Goal: Task Accomplishment & Management: Use online tool/utility

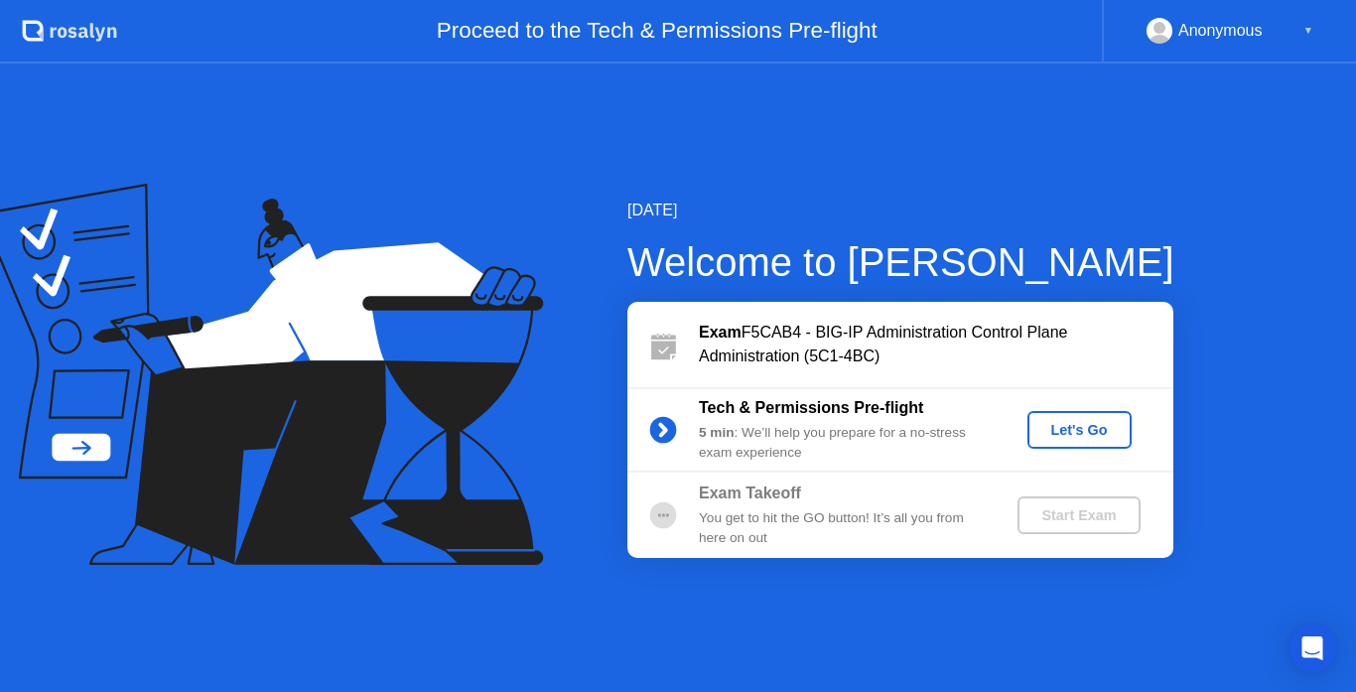
click at [833, 575] on div "[DATE] Welcome to [PERSON_NAME] Exam F5CAB4 - BIG-IP Administration Control Pla…" at bounding box center [678, 378] width 1356 height 628
click at [1089, 423] on div "Let's Go" at bounding box center [1079, 430] width 88 height 16
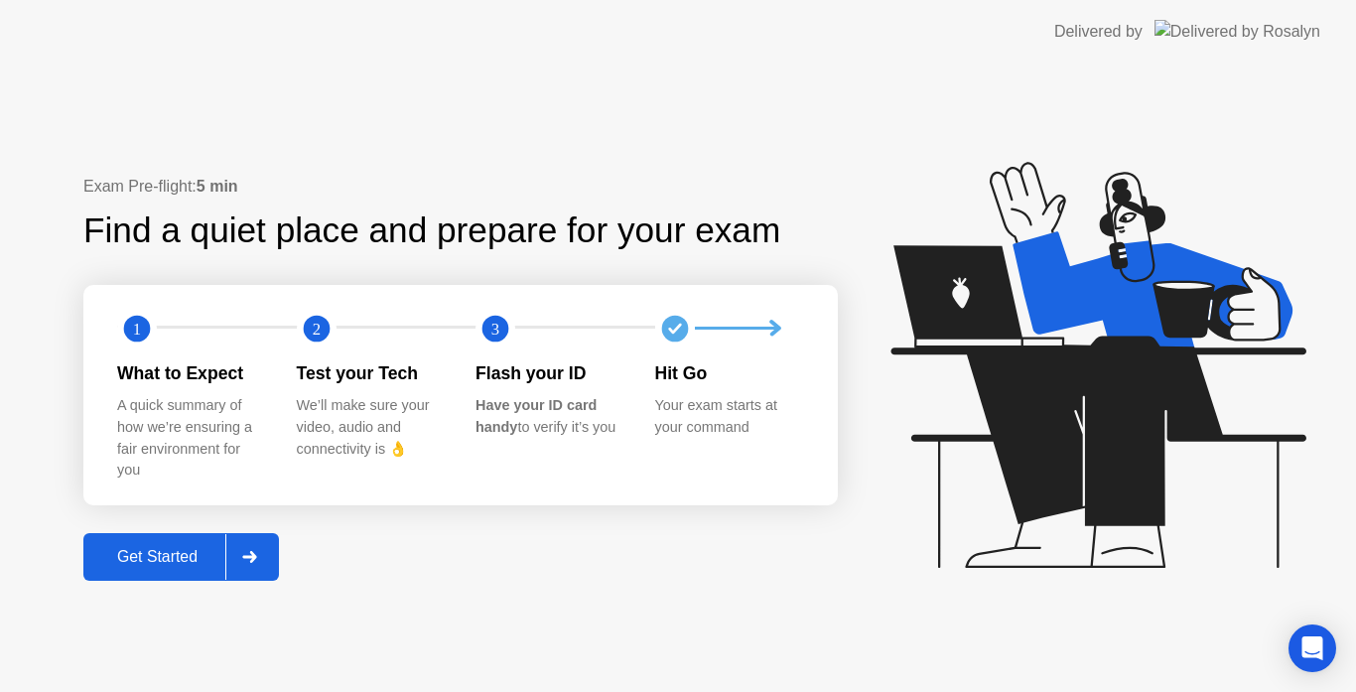
click at [155, 543] on button "Get Started" at bounding box center [181, 557] width 196 height 48
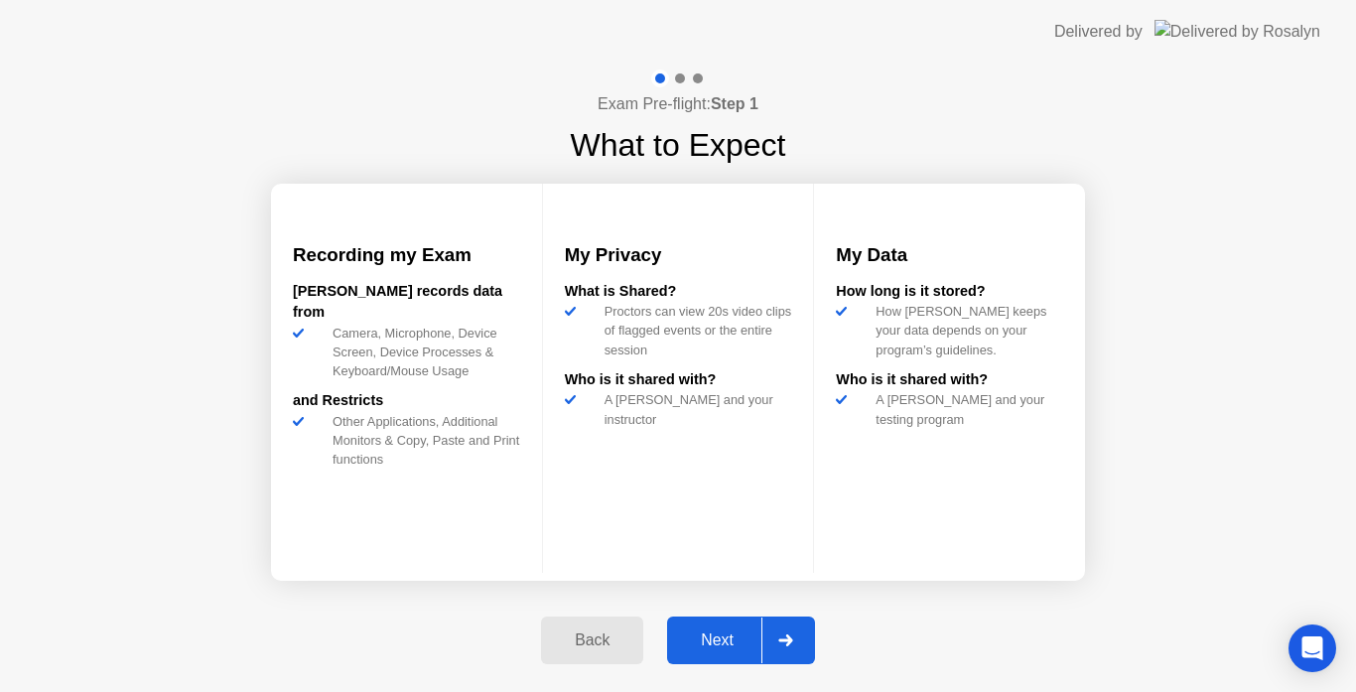
drag, startPoint x: 701, startPoint y: 630, endPoint x: 710, endPoint y: 635, distance: 10.2
click at [710, 635] on div "Next" at bounding box center [717, 640] width 88 height 18
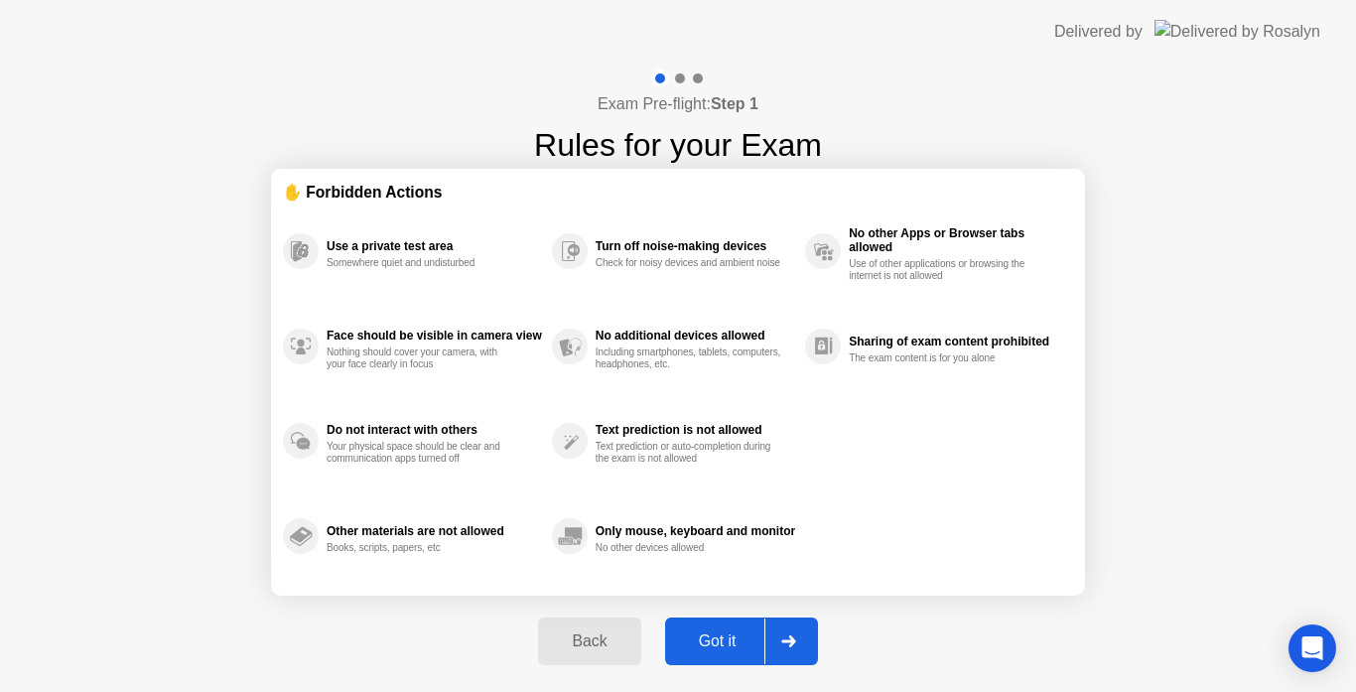
click at [704, 634] on div "Got it" at bounding box center [717, 641] width 93 height 18
select select "**********"
select select "*******"
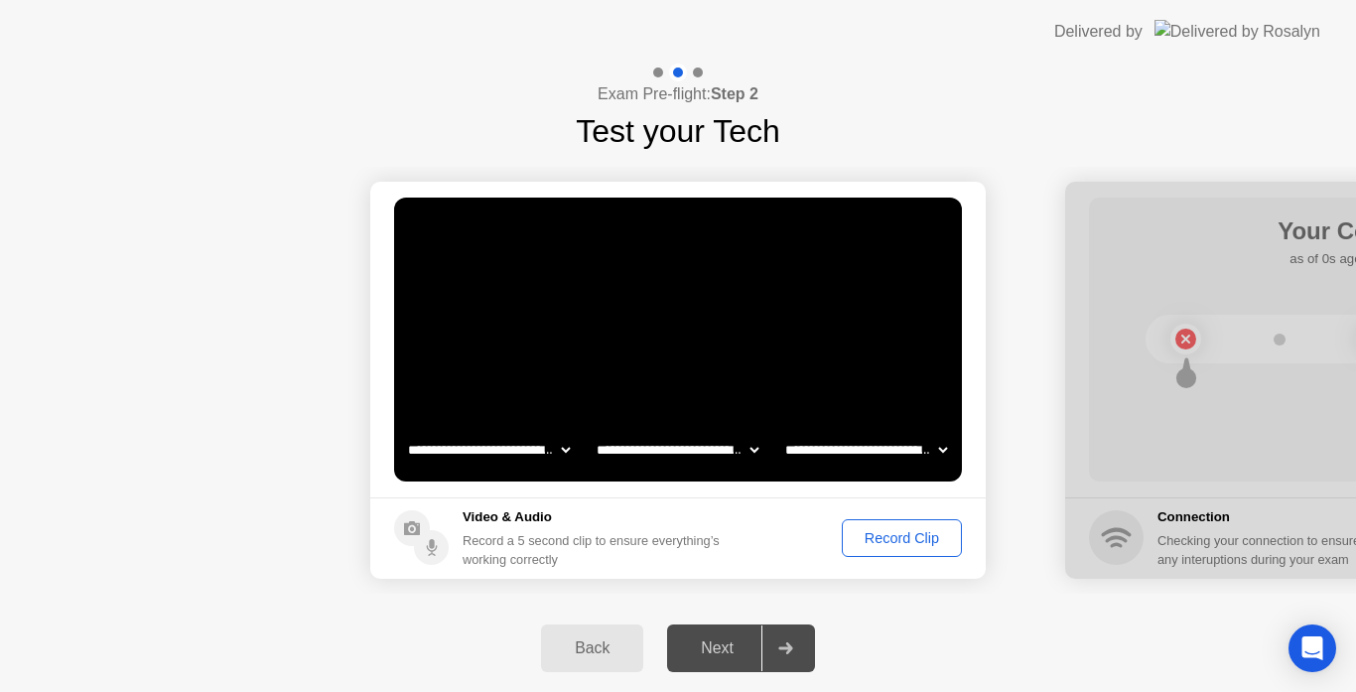
click at [866, 539] on div "Record Clip" at bounding box center [902, 538] width 106 height 16
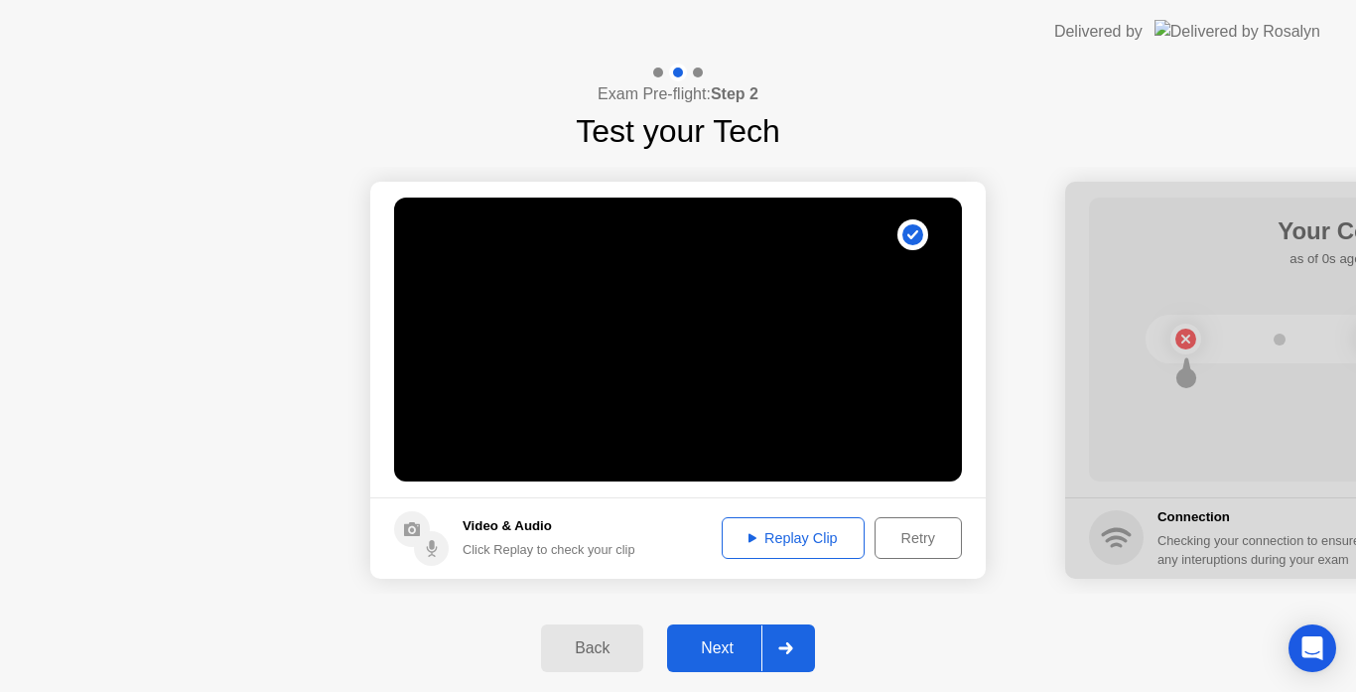
click at [696, 647] on div "Next" at bounding box center [717, 648] width 88 height 18
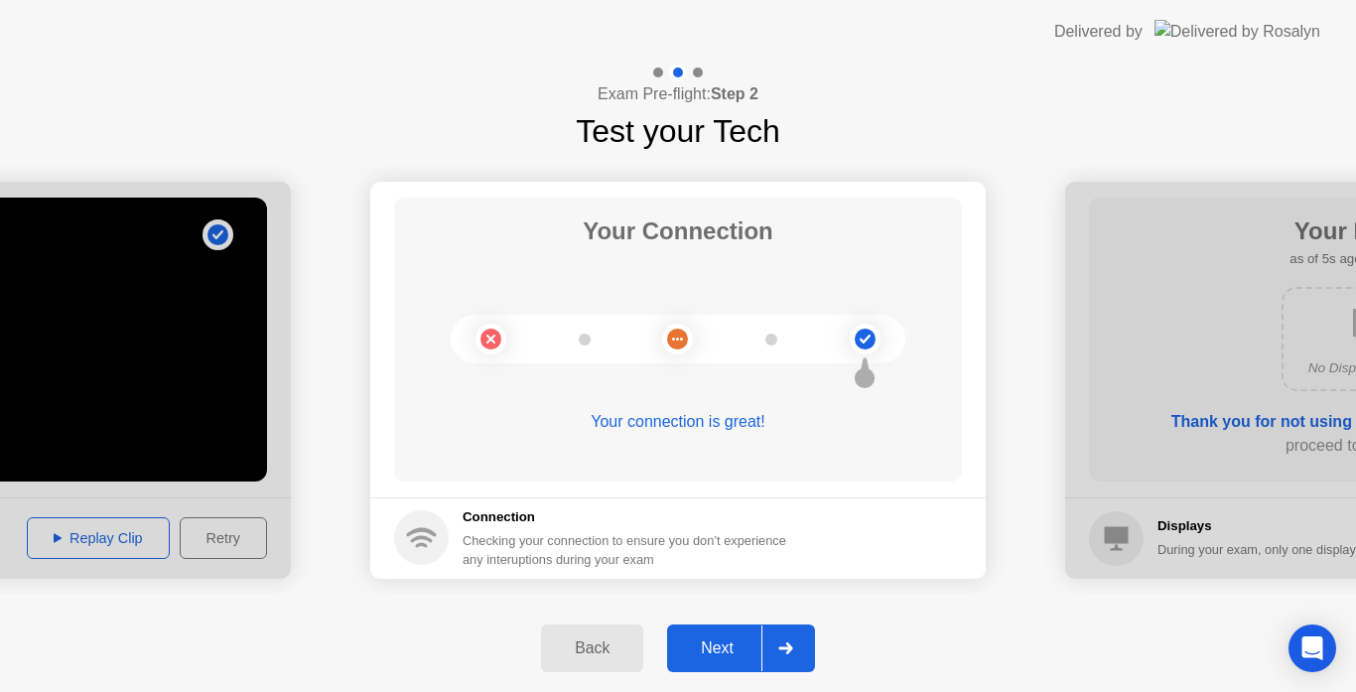
click at [707, 653] on div "Next" at bounding box center [717, 648] width 88 height 18
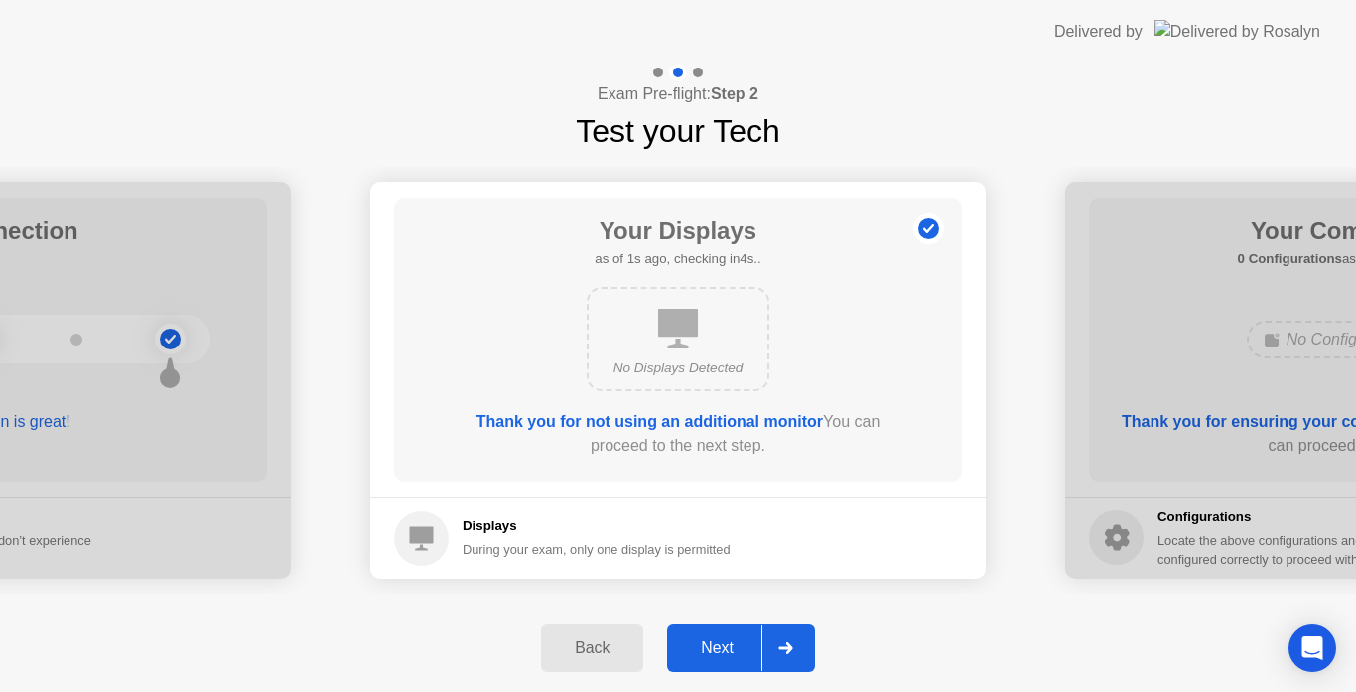
click at [709, 634] on button "Next" at bounding box center [741, 648] width 148 height 48
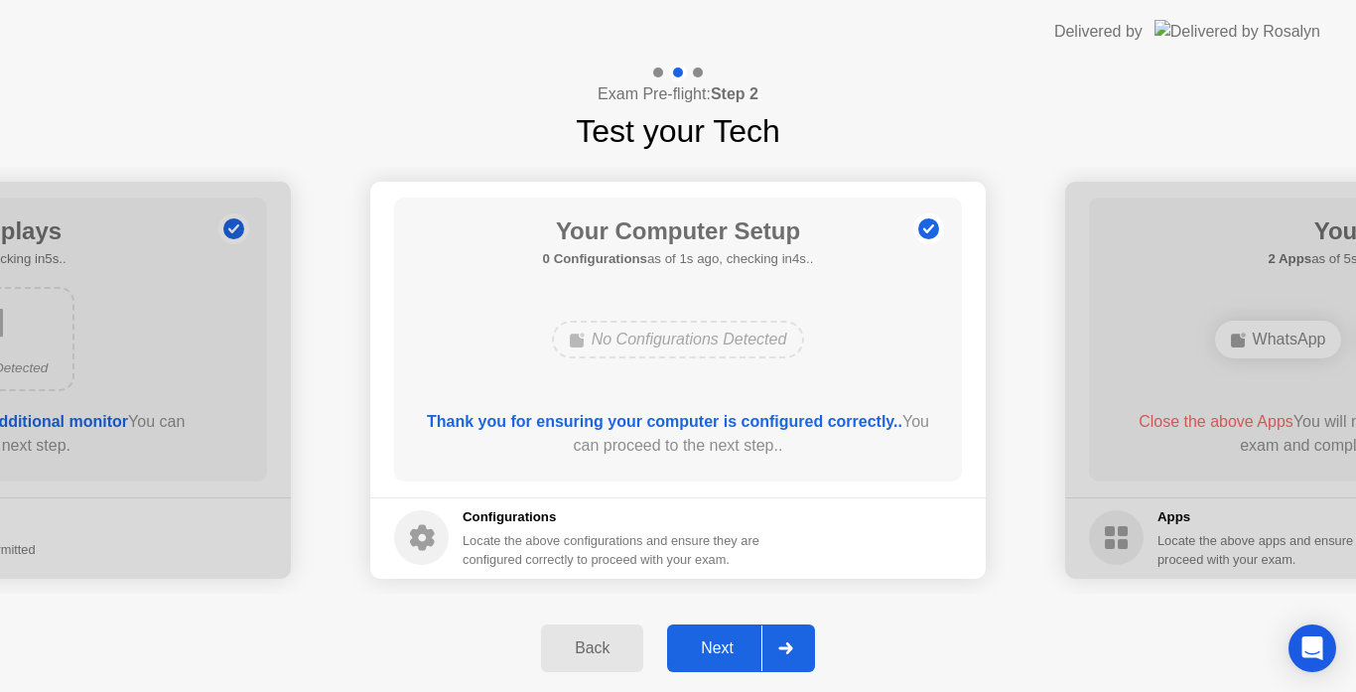
click at [716, 626] on button "Next" at bounding box center [741, 648] width 148 height 48
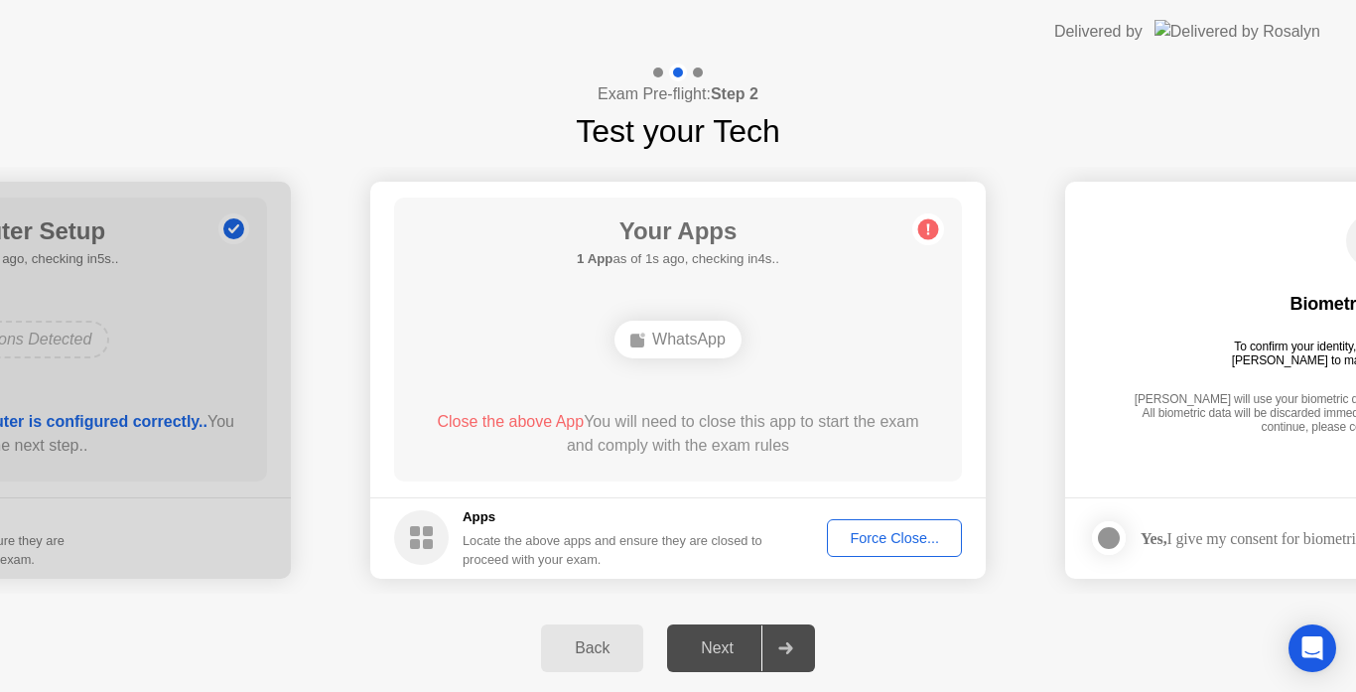
click at [882, 537] on div "Force Close..." at bounding box center [894, 538] width 121 height 16
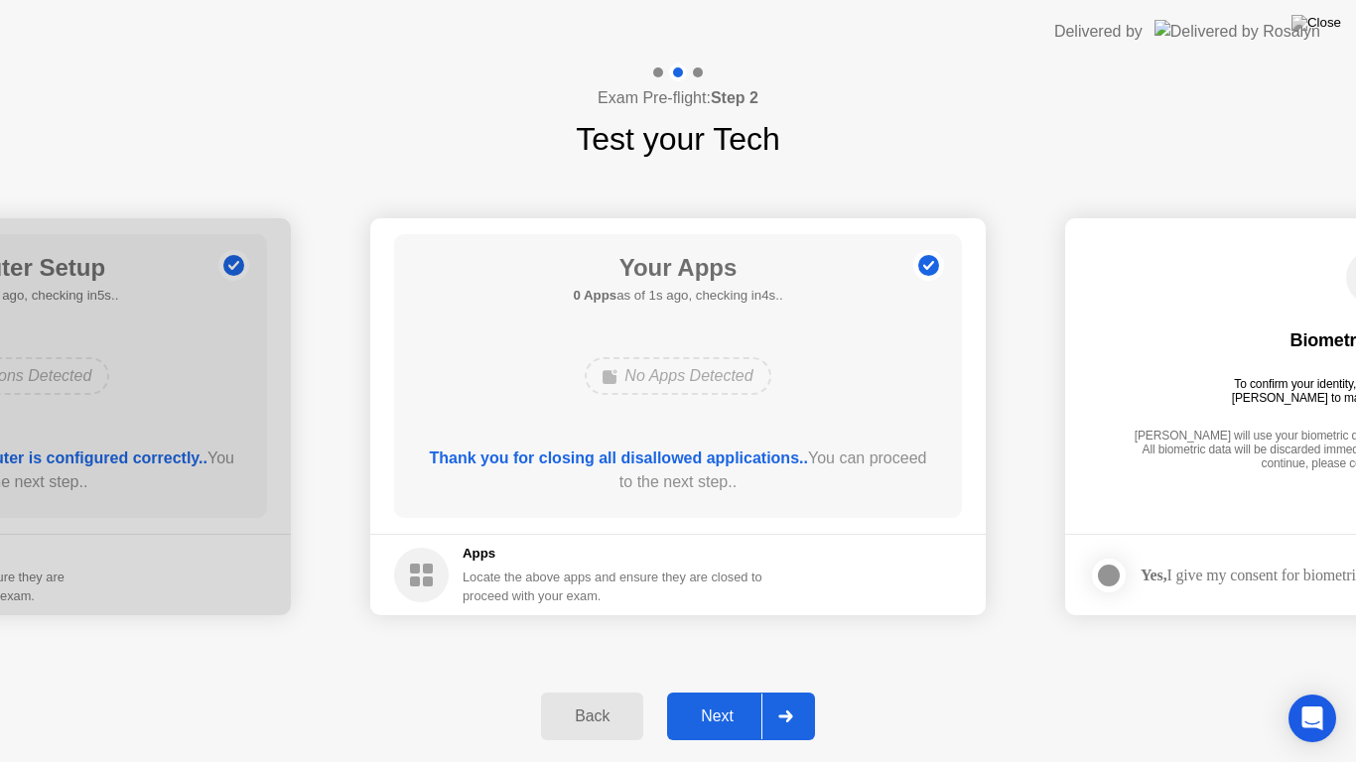
click at [722, 691] on button "Next" at bounding box center [741, 717] width 148 height 48
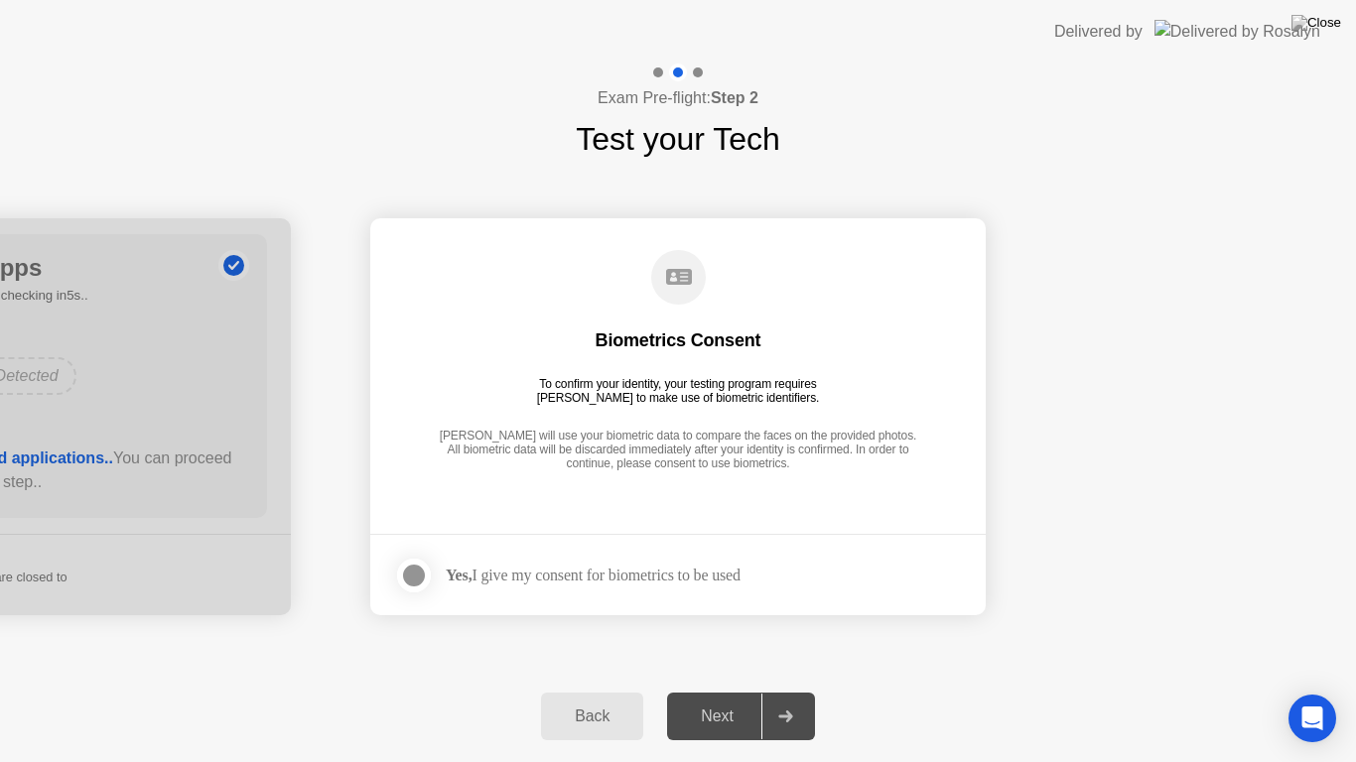
click at [498, 584] on div "Yes, I give my consent for biometrics to be used" at bounding box center [593, 575] width 295 height 19
click at [438, 574] on label at bounding box center [420, 576] width 52 height 40
click at [707, 691] on div "Next" at bounding box center [717, 717] width 88 height 18
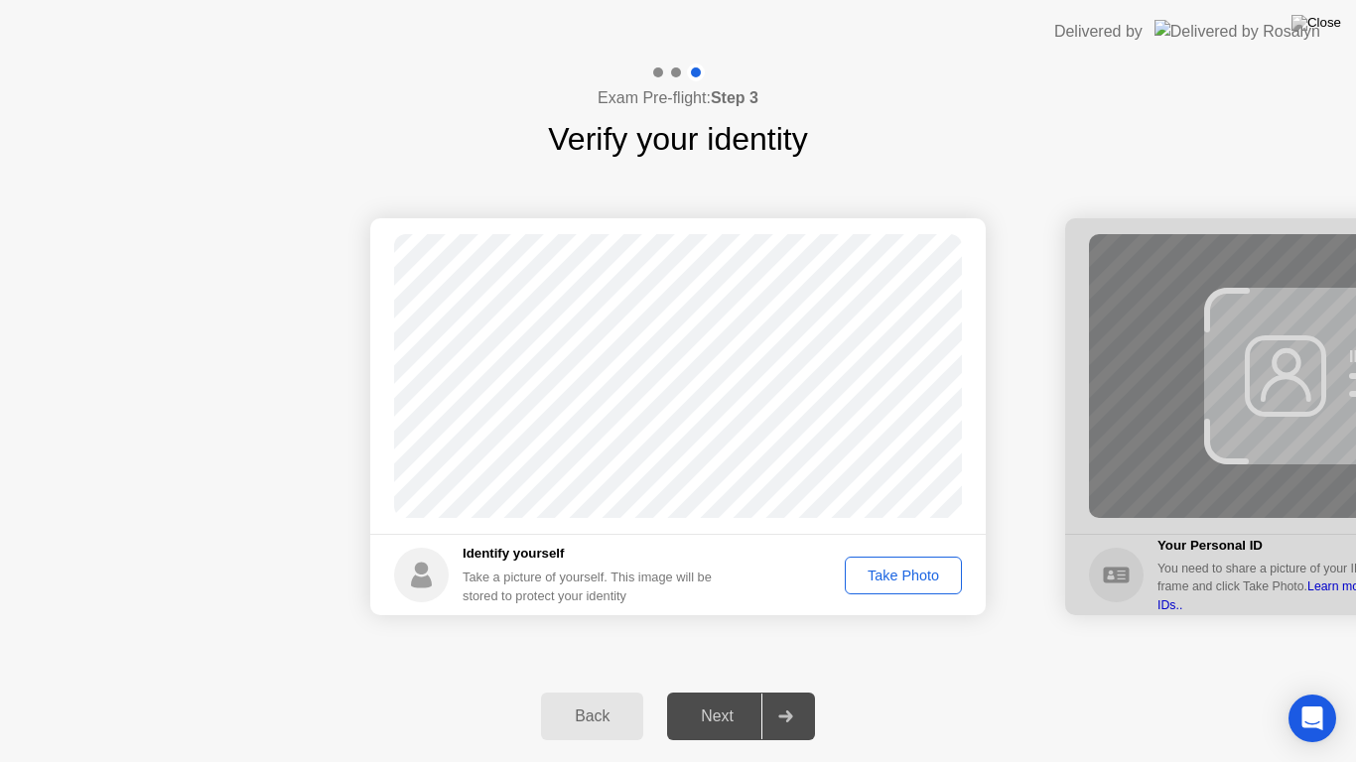
click at [865, 570] on div "Take Photo" at bounding box center [903, 576] width 103 height 16
click at [733, 691] on div "Next" at bounding box center [717, 717] width 88 height 18
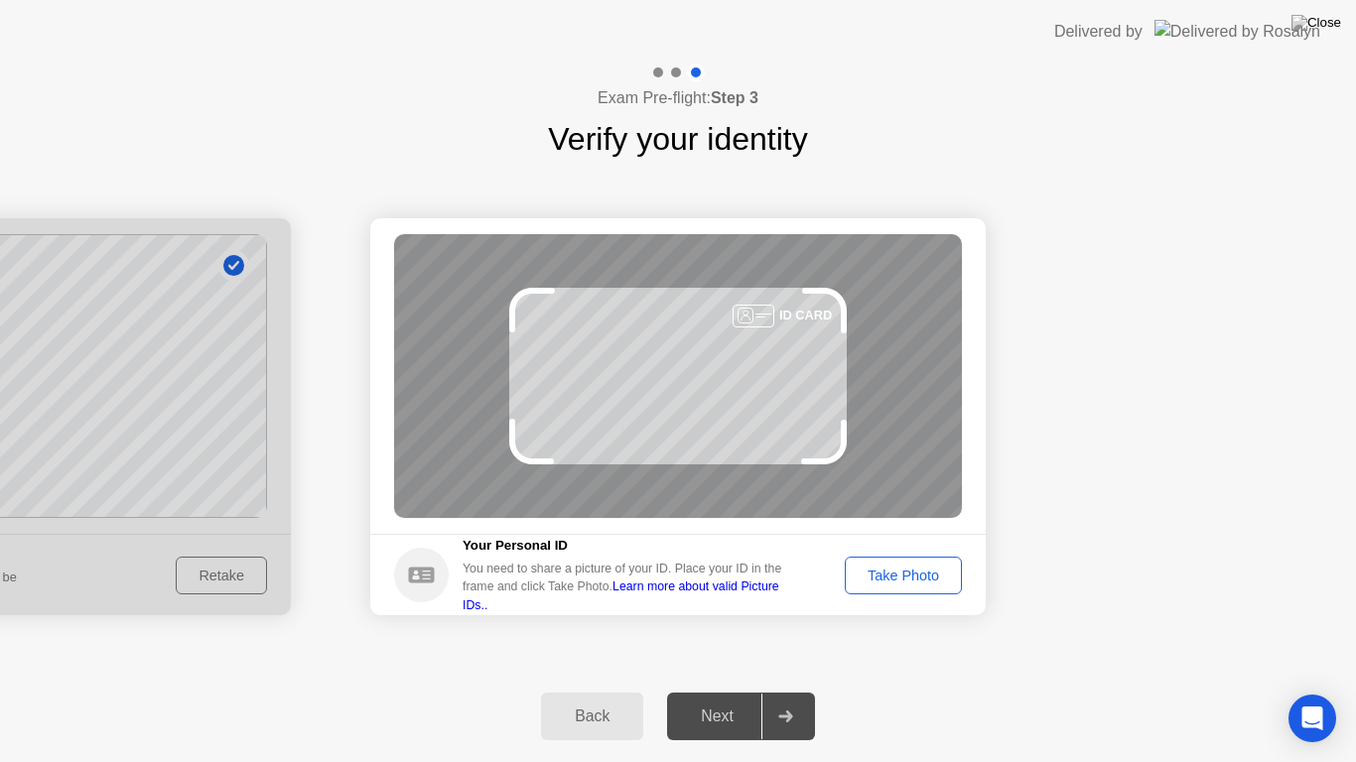
click at [880, 577] on div "Take Photo" at bounding box center [903, 576] width 103 height 16
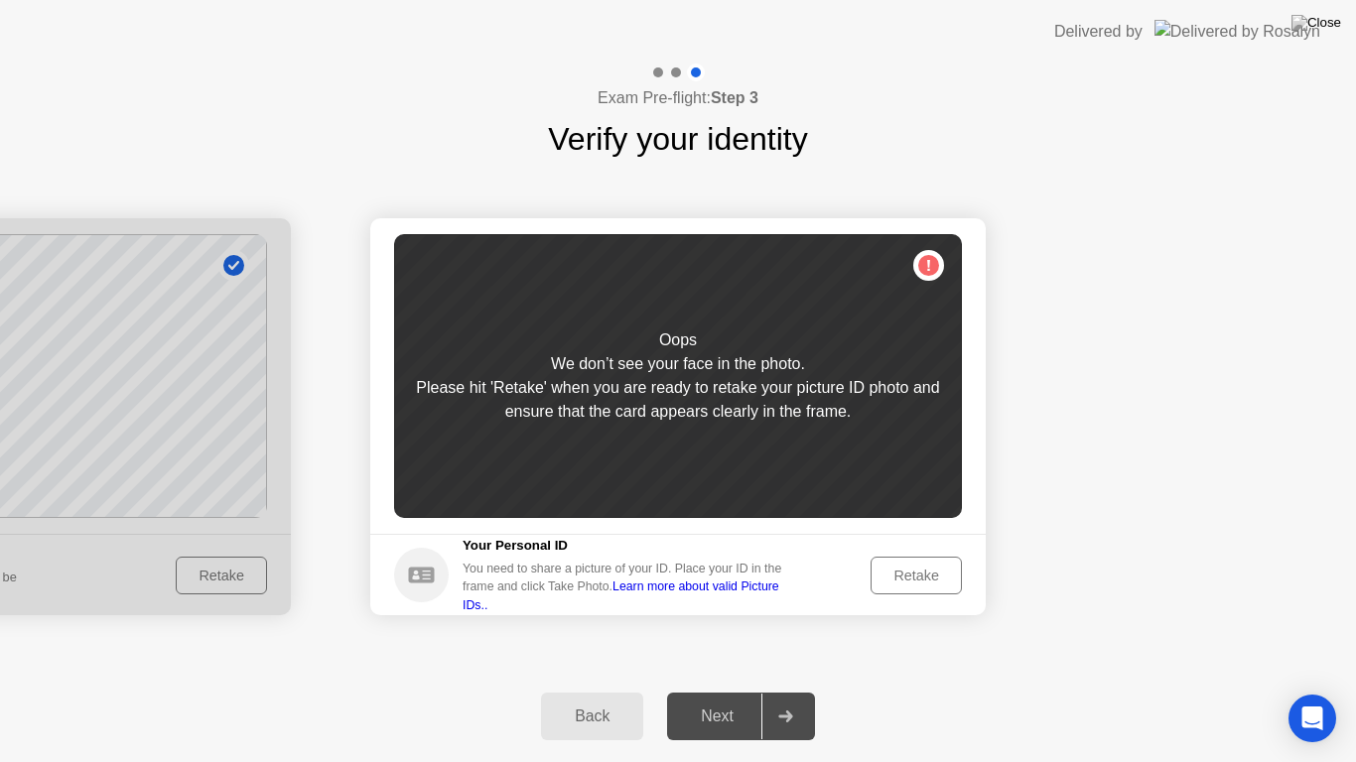
click at [904, 569] on div "Retake" at bounding box center [916, 576] width 77 height 16
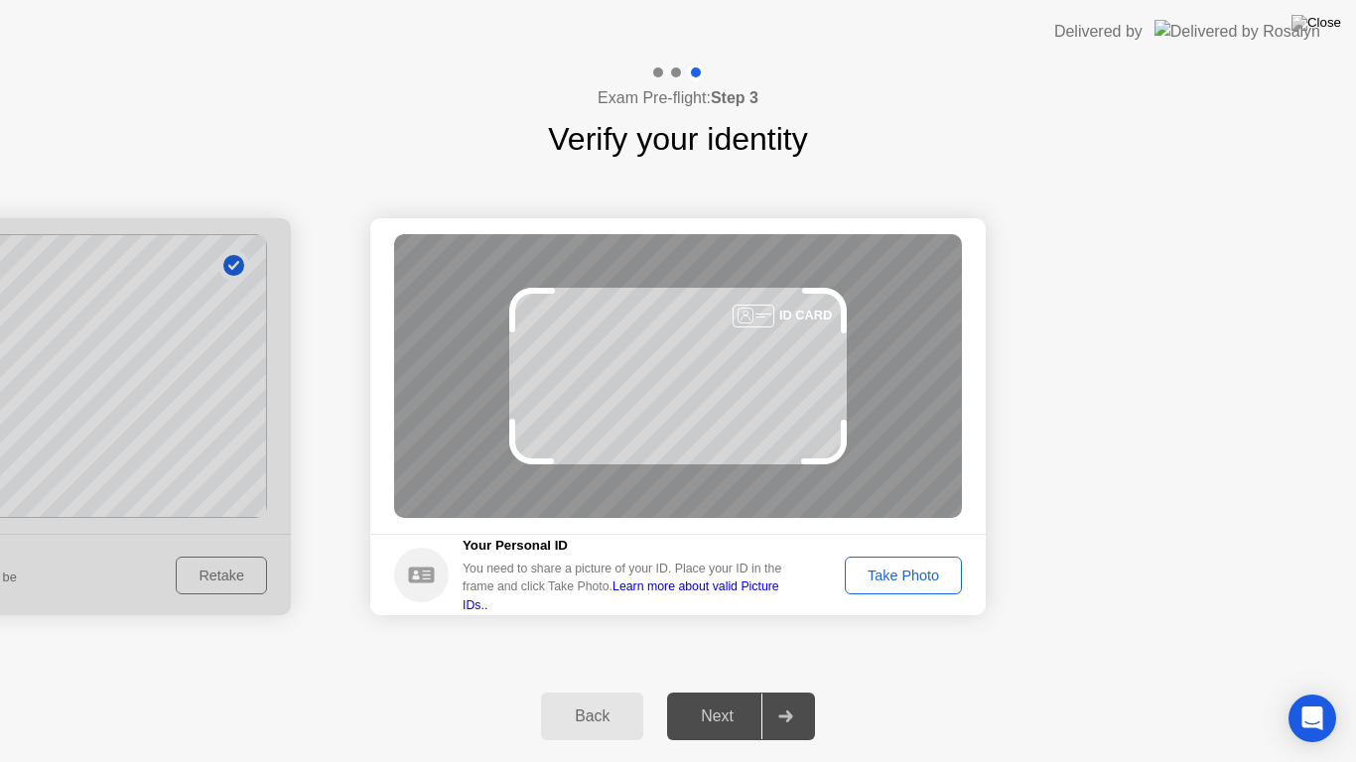
click at [891, 575] on div "Take Photo" at bounding box center [903, 576] width 103 height 16
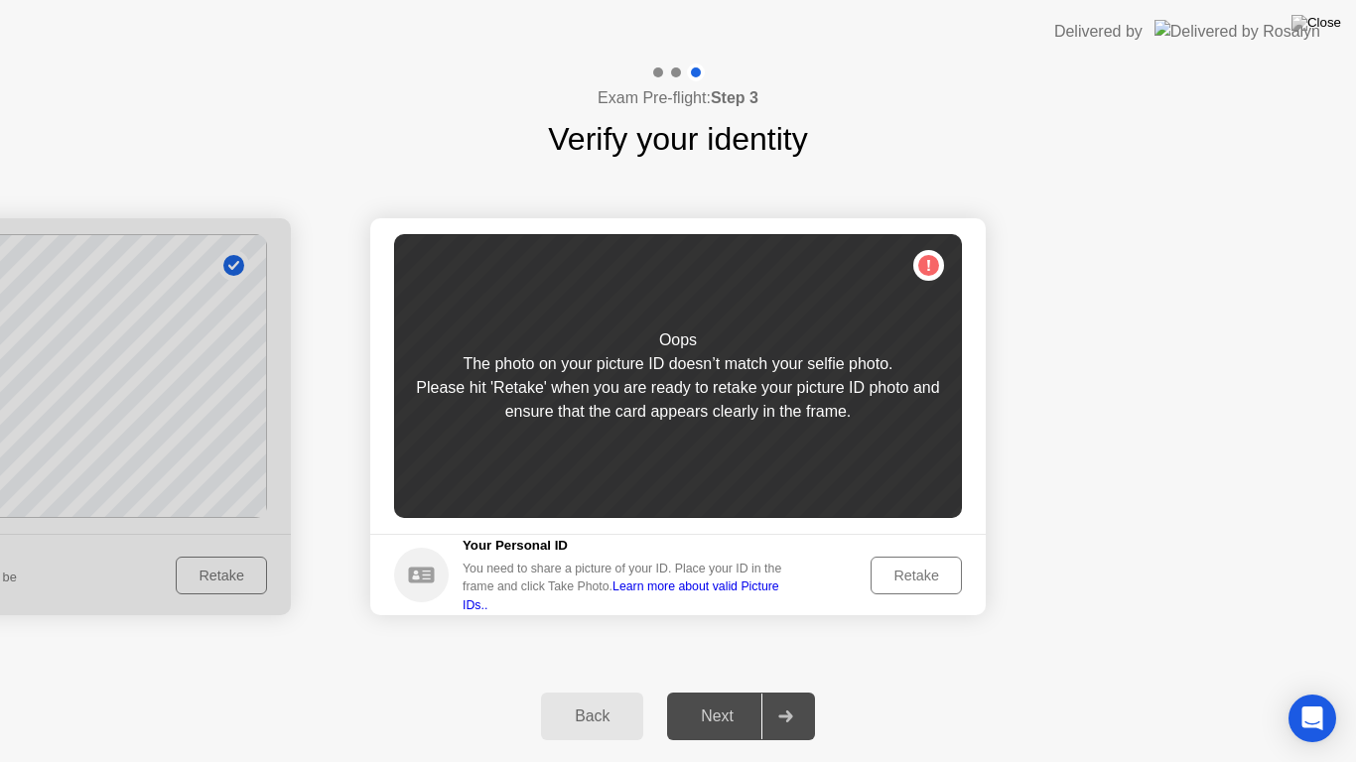
click at [895, 583] on div "Retake" at bounding box center [916, 576] width 77 height 16
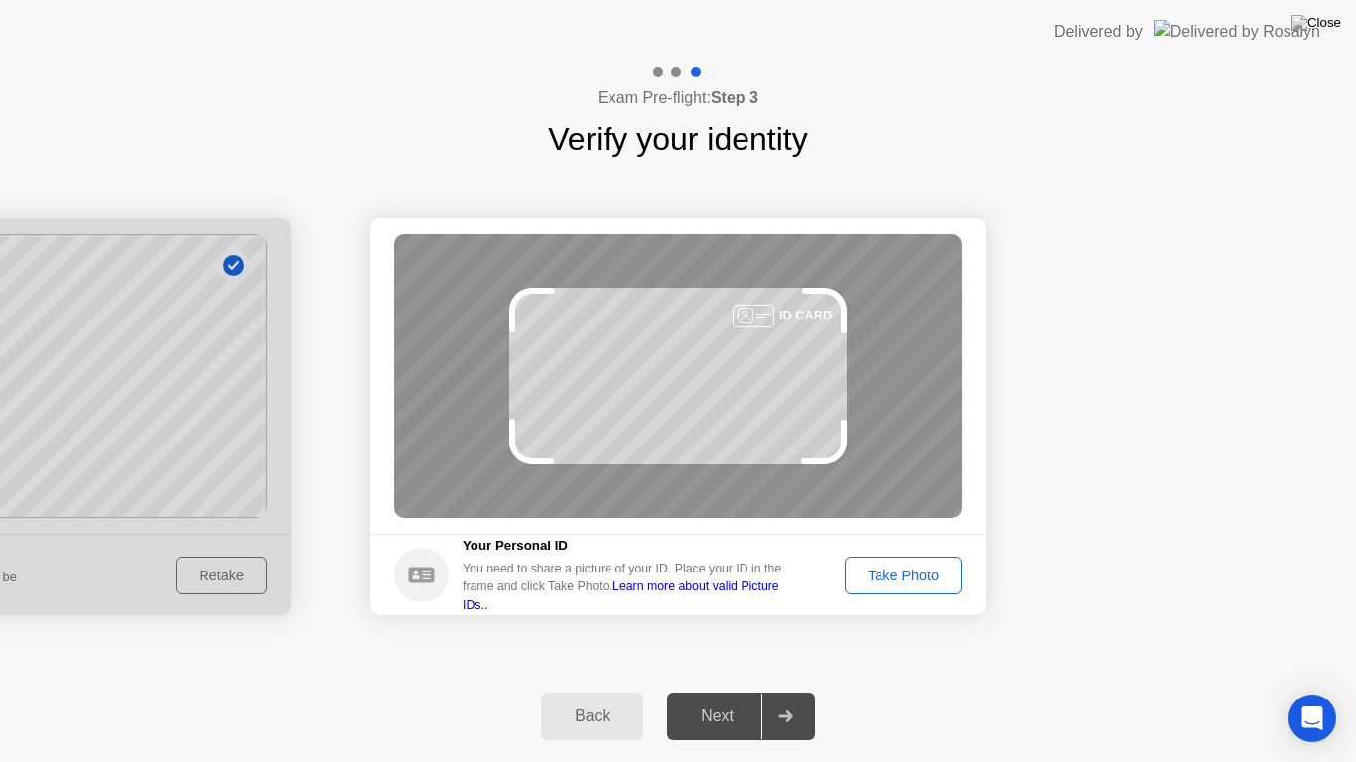
click at [895, 583] on div "Take Photo" at bounding box center [903, 576] width 103 height 16
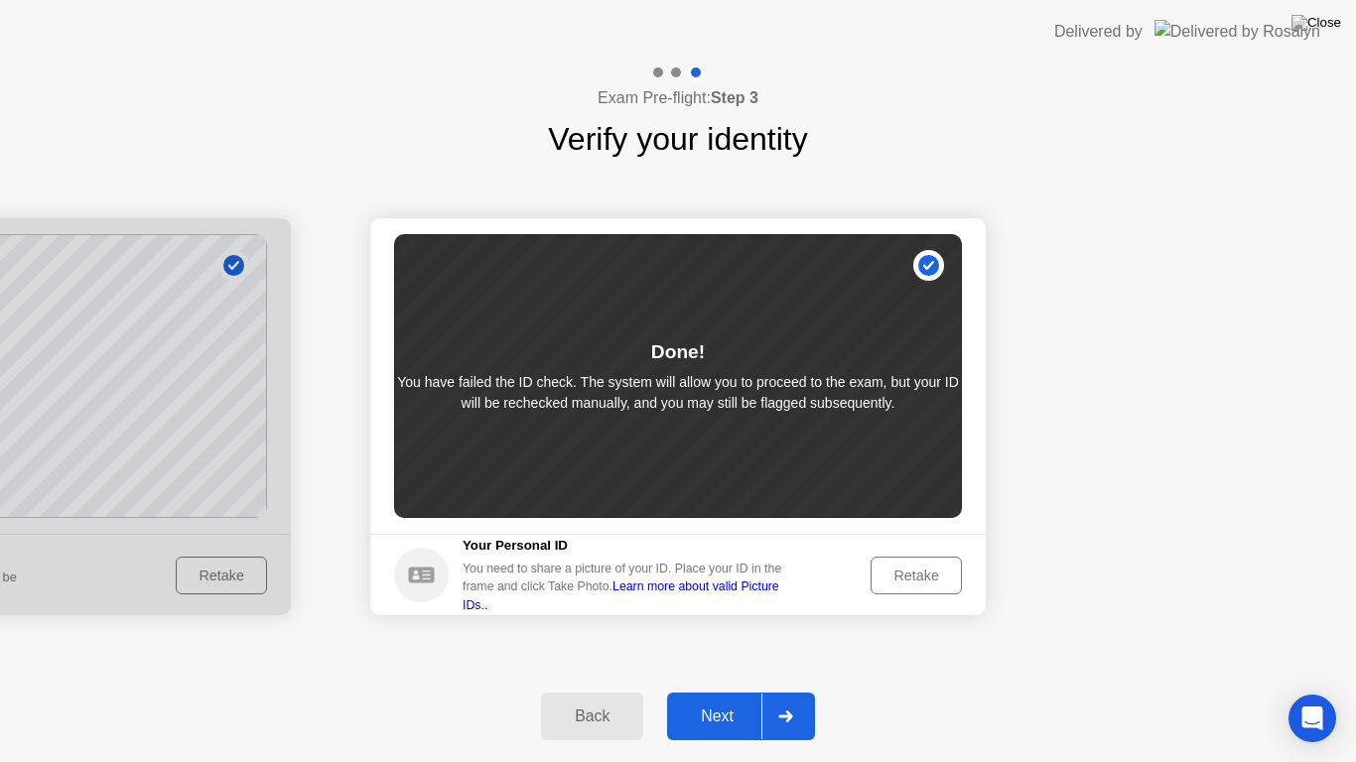
click at [707, 691] on div "Next" at bounding box center [717, 717] width 88 height 18
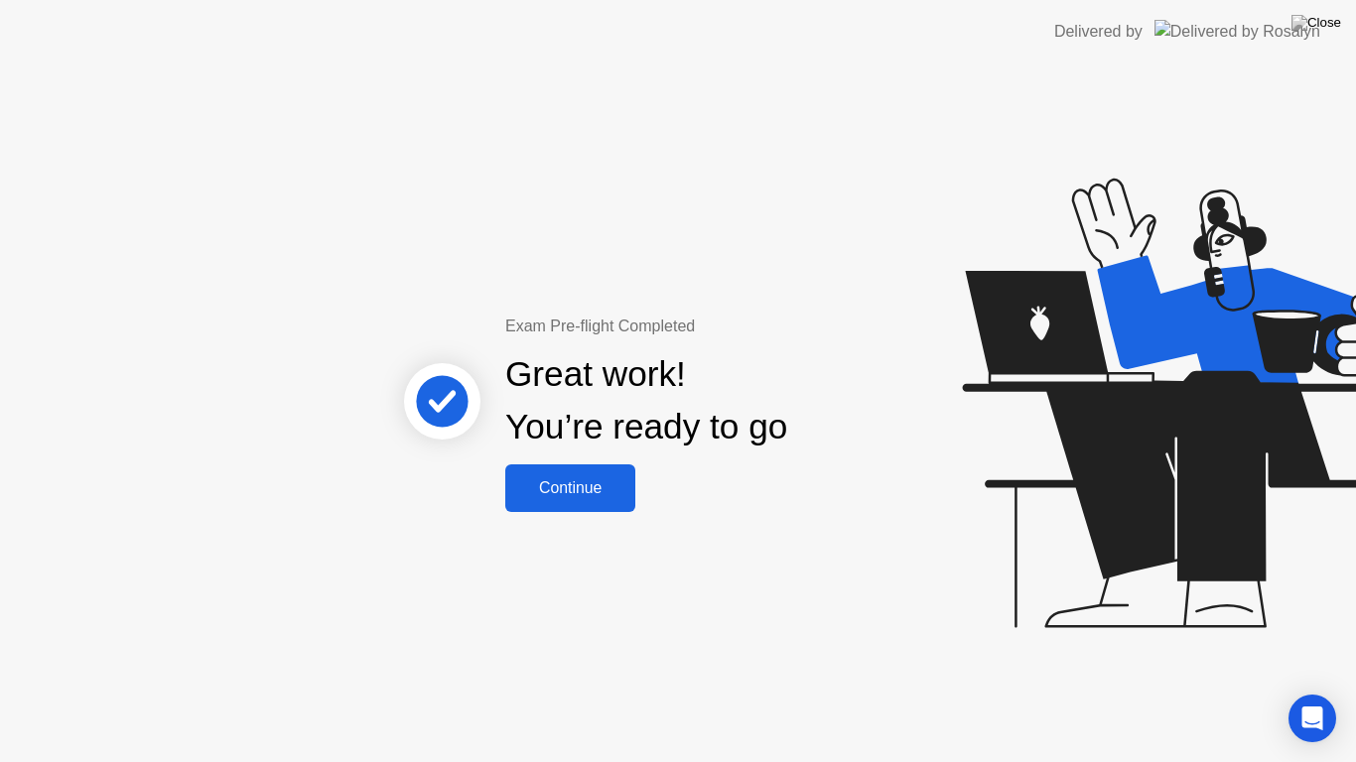
click at [575, 496] on div "Continue" at bounding box center [570, 488] width 118 height 18
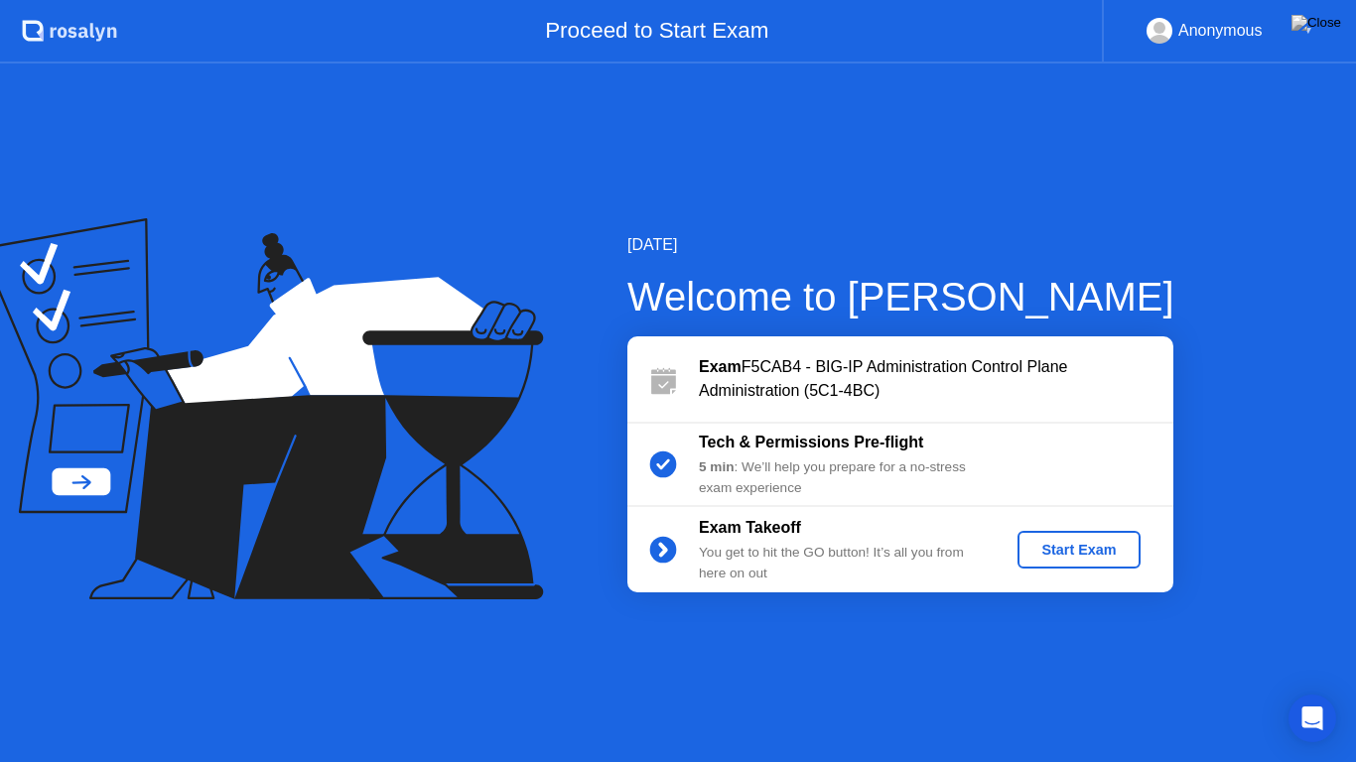
click at [1040, 542] on div "Start Exam" at bounding box center [1078, 550] width 106 height 16
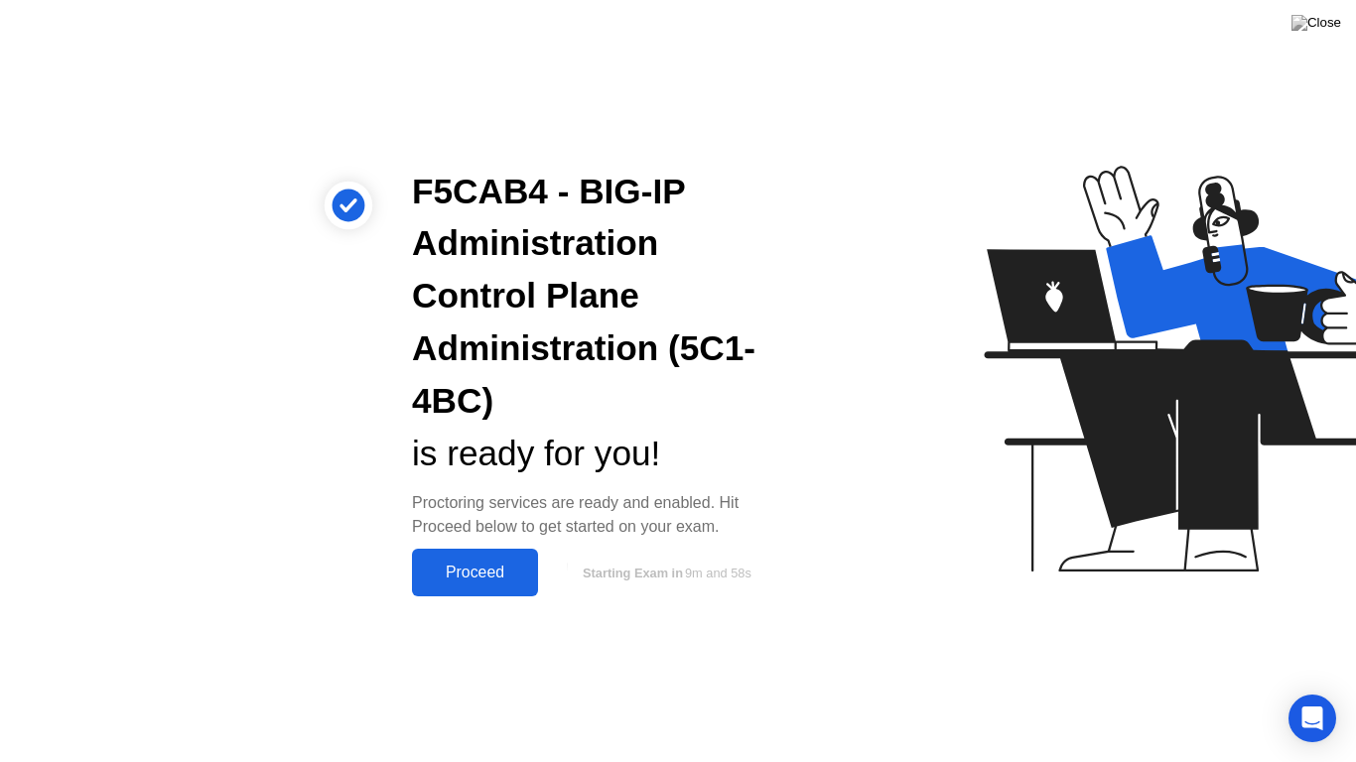
click at [482, 578] on div "Proceed" at bounding box center [475, 573] width 114 height 18
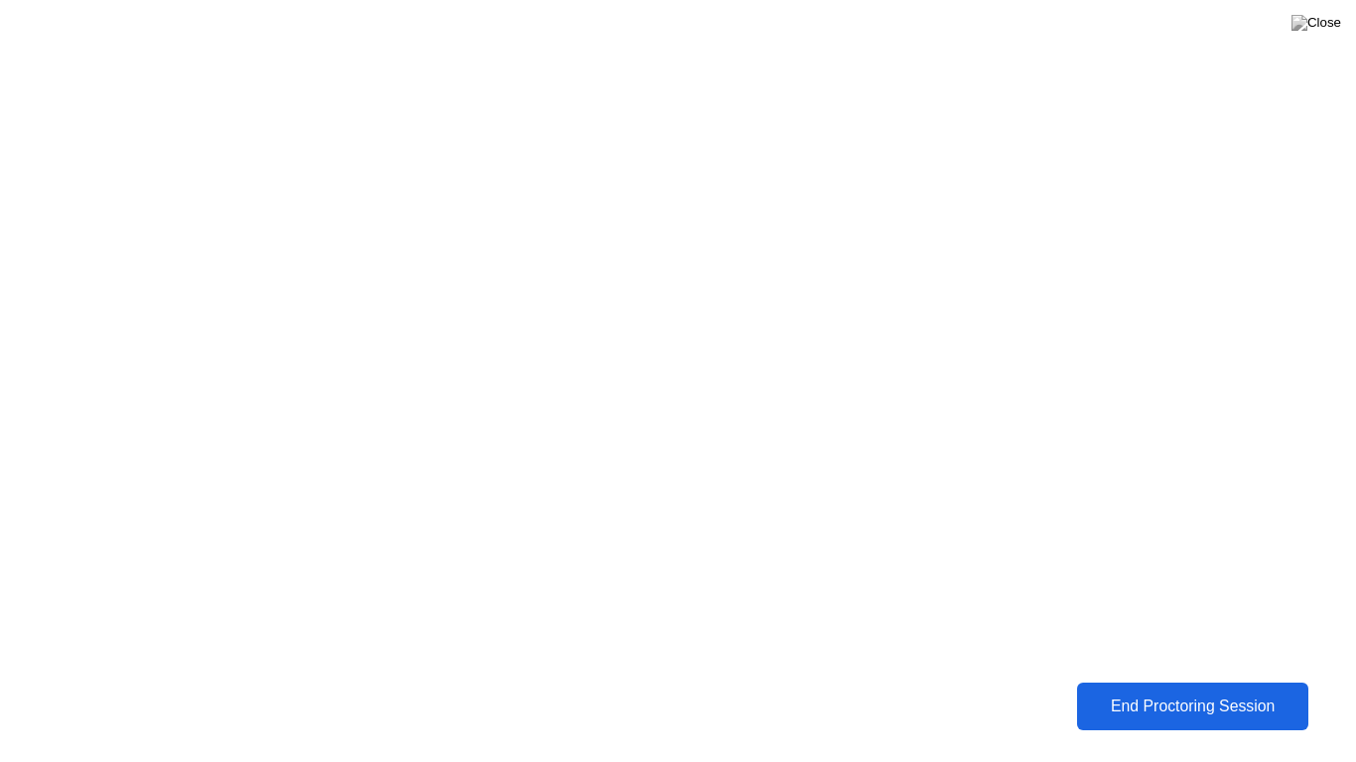
click at [1105, 683] on button "End Proctoring Session" at bounding box center [1192, 707] width 232 height 48
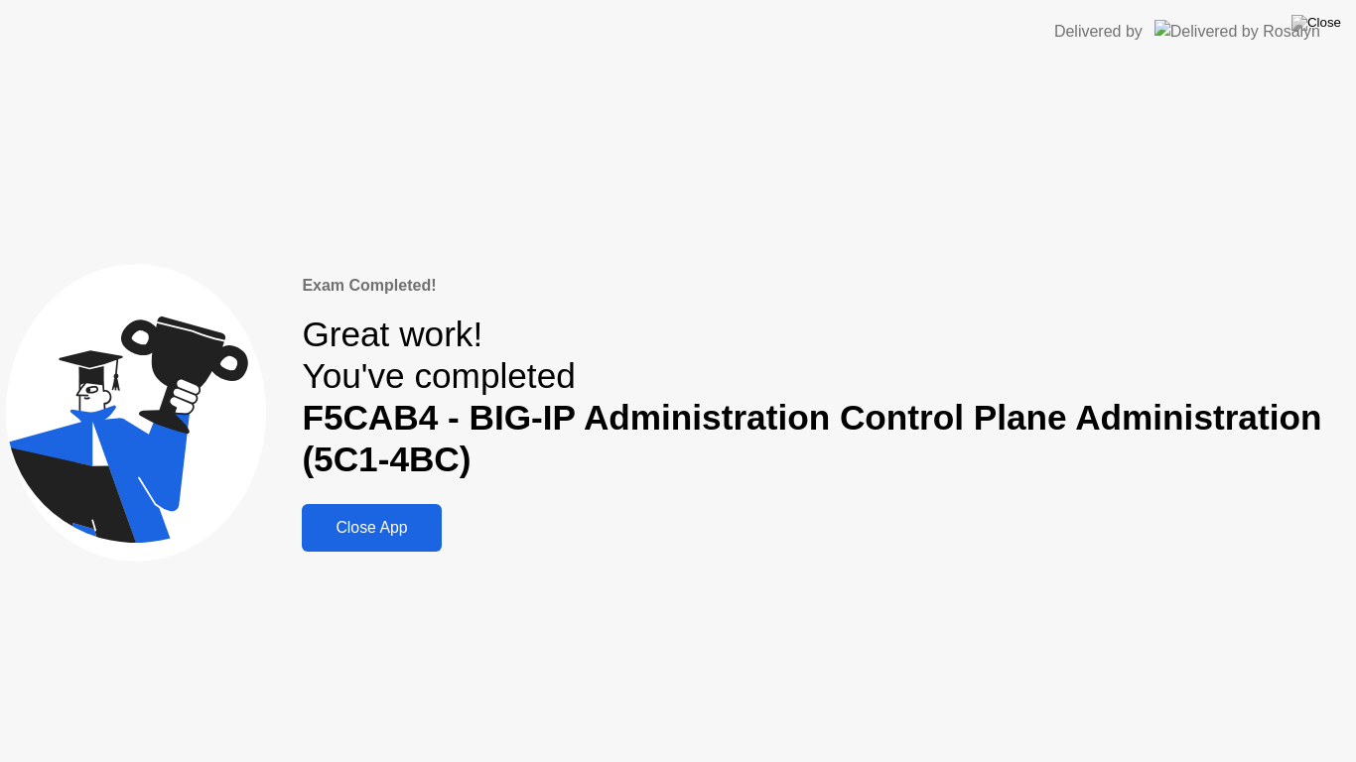
click at [343, 537] on div "Close App" at bounding box center [371, 528] width 127 height 18
